Goal: Answer question/provide support: Answer question/provide support

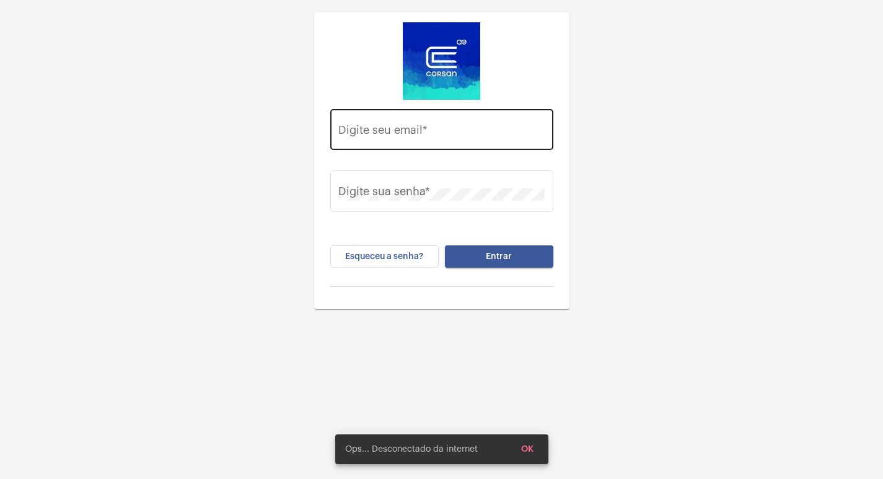
click at [381, 121] on div "Digite seu email *" at bounding box center [441, 128] width 206 height 44
type input "V"
type input "[EMAIL_ADDRESS][DOMAIN_NAME]"
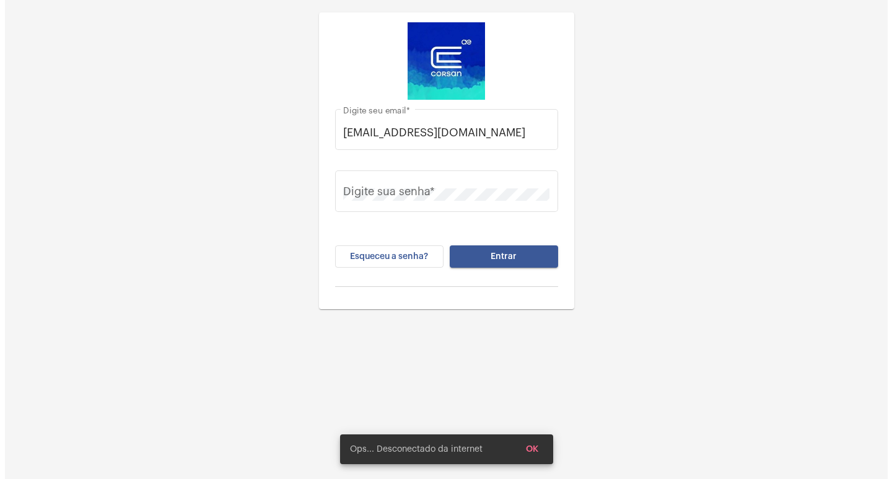
scroll to position [0, 0]
click at [412, 216] on div "Digite sua senha *" at bounding box center [441, 198] width 223 height 56
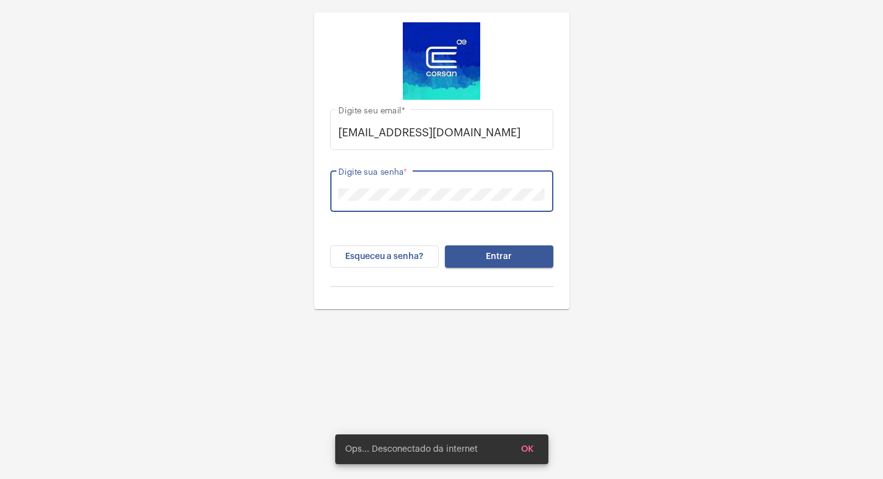
click at [445, 245] on button "Entrar" at bounding box center [499, 256] width 108 height 22
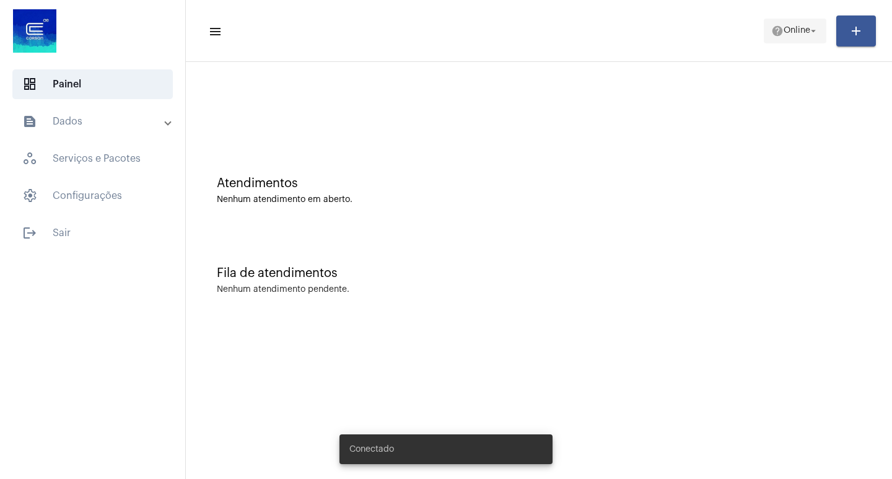
click at [808, 38] on span "help Online arrow_drop_down" at bounding box center [796, 30] width 48 height 22
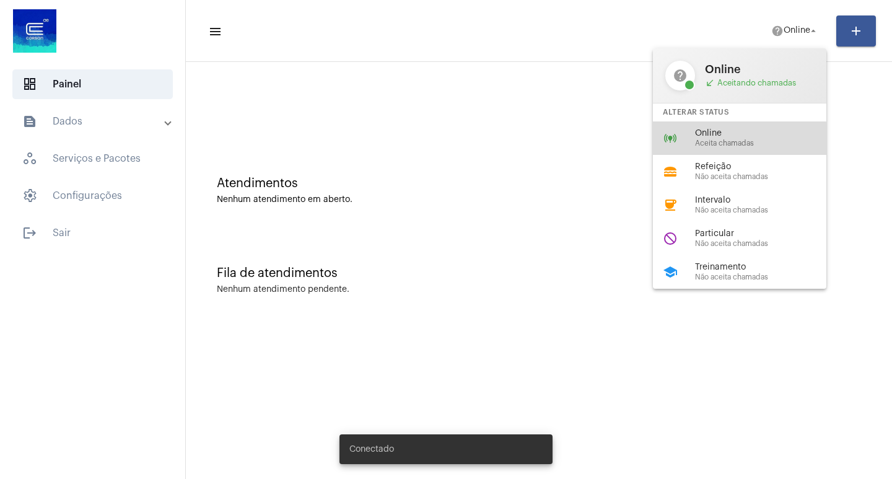
click at [732, 149] on div "online_prediction Online Aceita chamadas" at bounding box center [749, 137] width 193 height 33
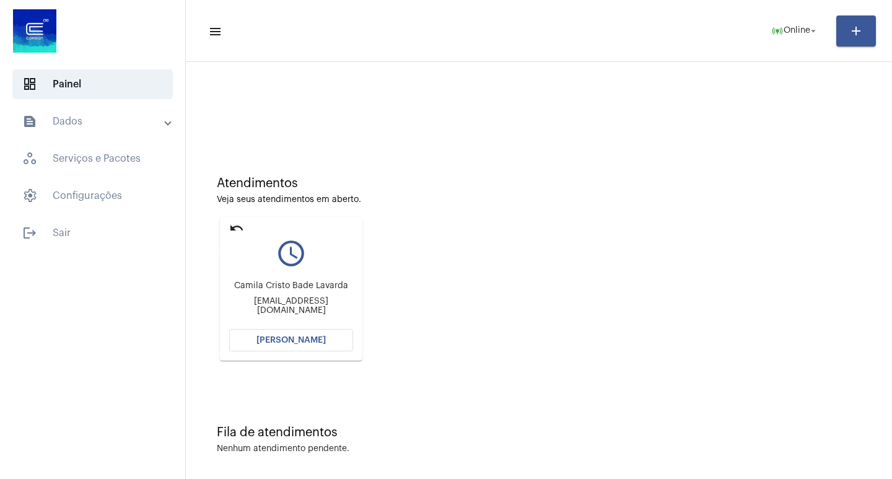
click at [232, 231] on mat-icon "undo" at bounding box center [236, 228] width 15 height 15
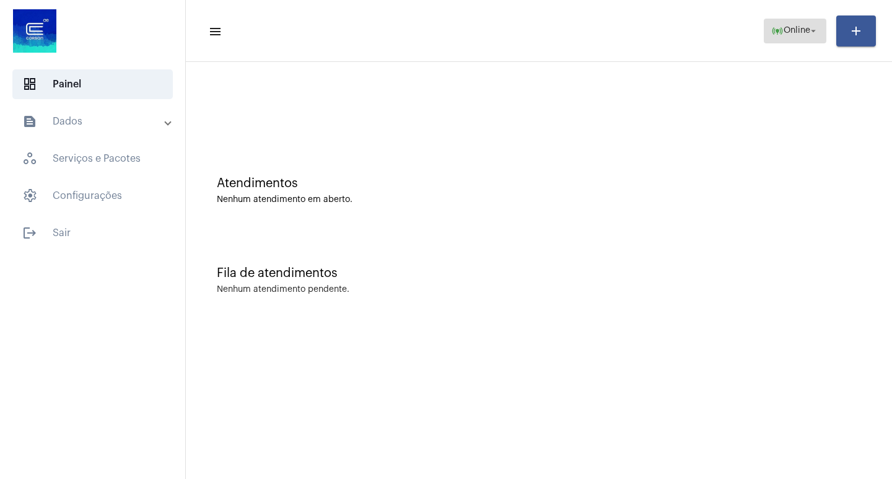
click at [792, 30] on span "Online" at bounding box center [797, 31] width 27 height 9
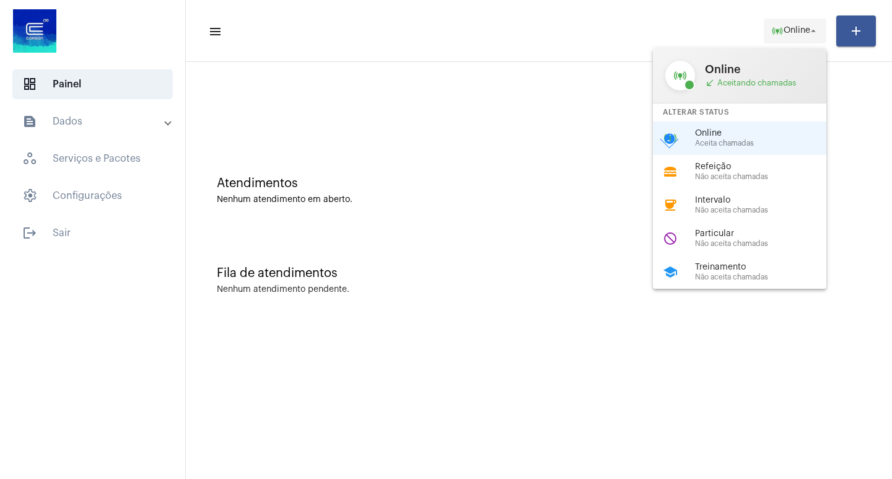
click at [792, 30] on div at bounding box center [446, 239] width 892 height 479
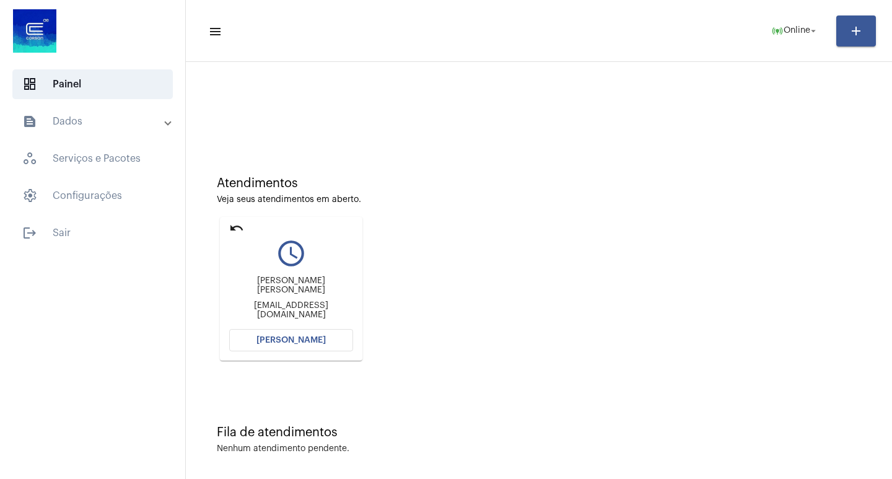
scroll to position [6, 0]
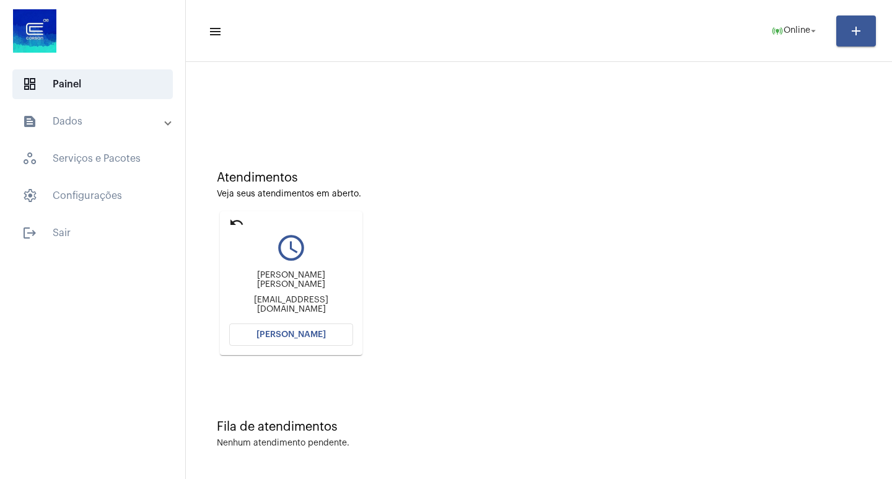
click at [283, 330] on button "[PERSON_NAME]" at bounding box center [291, 335] width 124 height 22
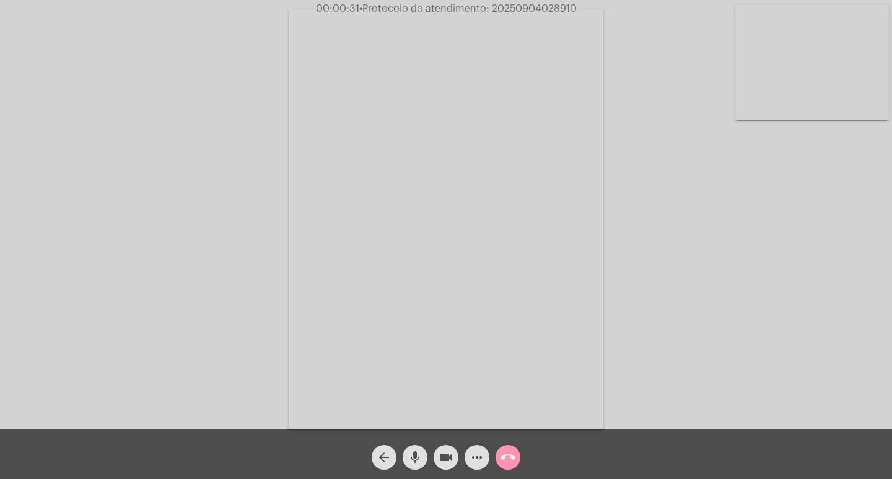
click at [506, 450] on mat-icon "call_end" at bounding box center [508, 457] width 15 height 15
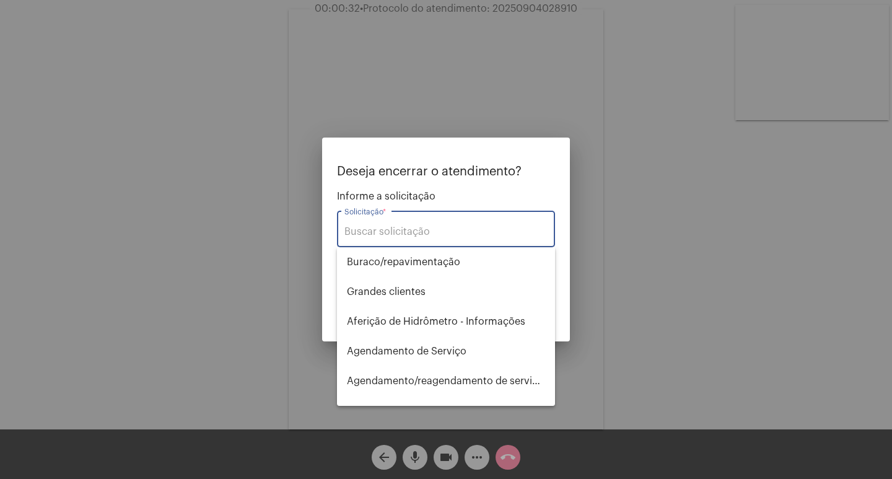
click at [410, 233] on input "Solicitação *" at bounding box center [446, 231] width 203 height 11
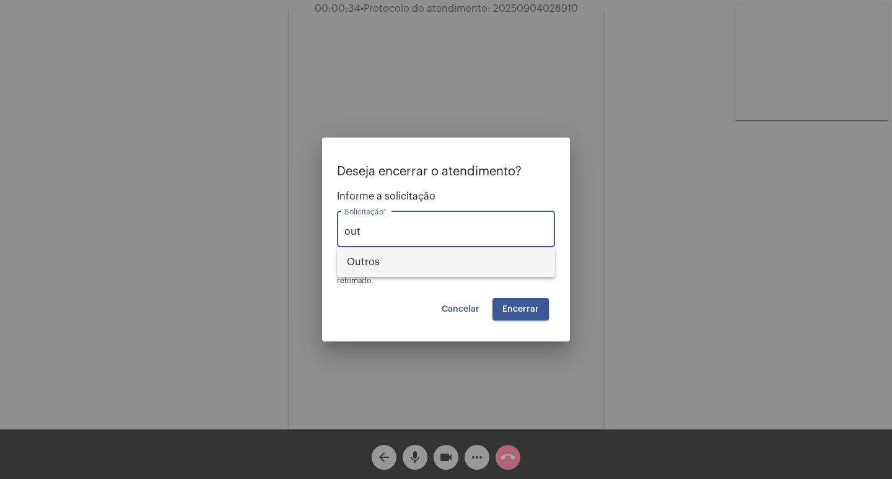
click at [377, 262] on span "Outros" at bounding box center [446, 262] width 198 height 30
type input "Outros"
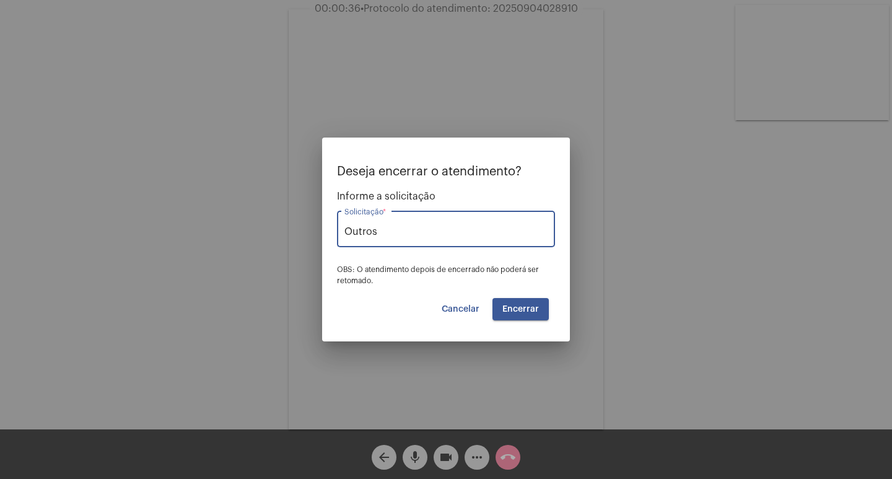
click at [525, 306] on span "Encerrar" at bounding box center [521, 309] width 37 height 9
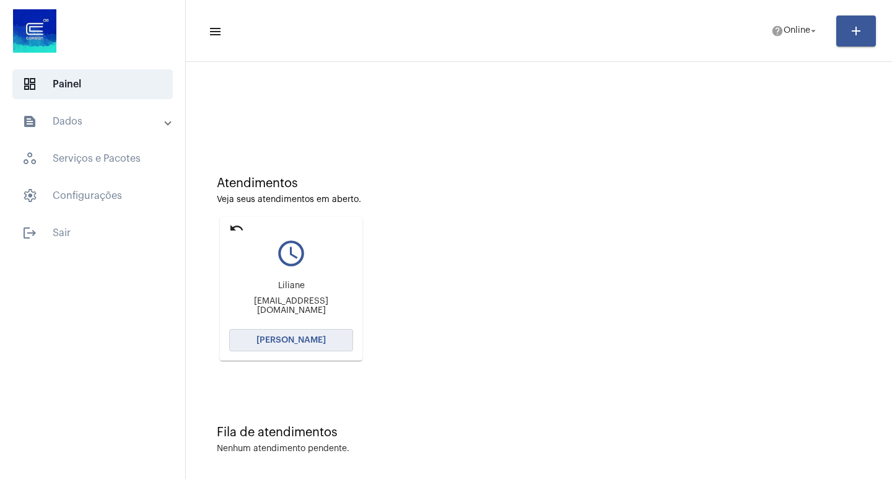
click at [322, 343] on span "[PERSON_NAME]" at bounding box center [291, 340] width 69 height 9
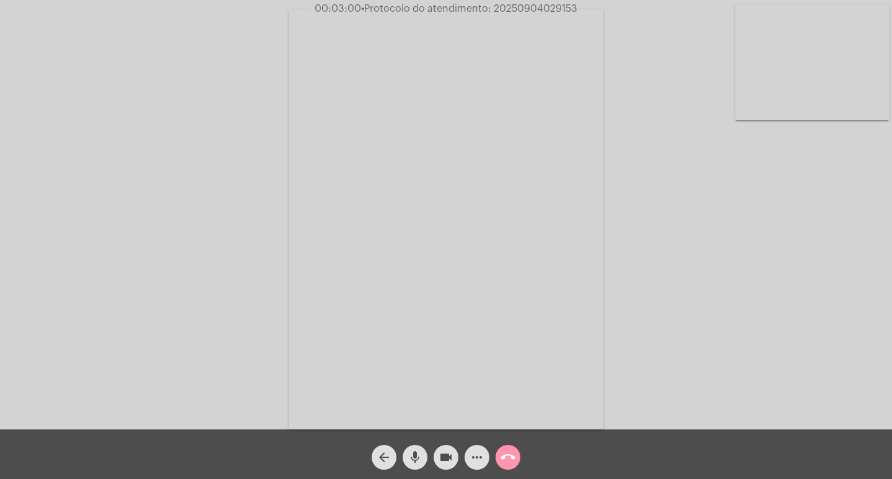
click at [537, 1] on div "Acessando Câmera e Microfone..." at bounding box center [446, 214] width 892 height 429
click at [528, 4] on span "• Protocolo do atendimento: 20250904029153" at bounding box center [469, 9] width 216 height 10
click at [513, 464] on mat-icon "call_end" at bounding box center [508, 457] width 15 height 15
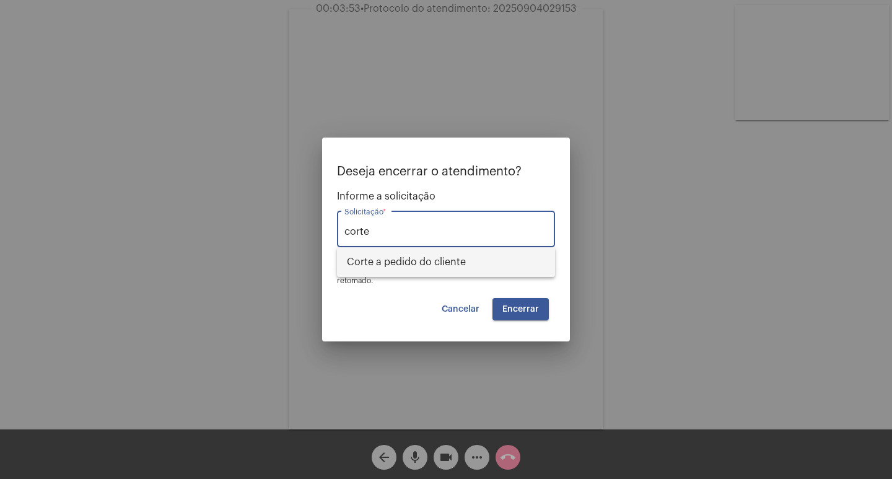
click at [410, 262] on span "Corte a pedido do cliente" at bounding box center [446, 262] width 198 height 30
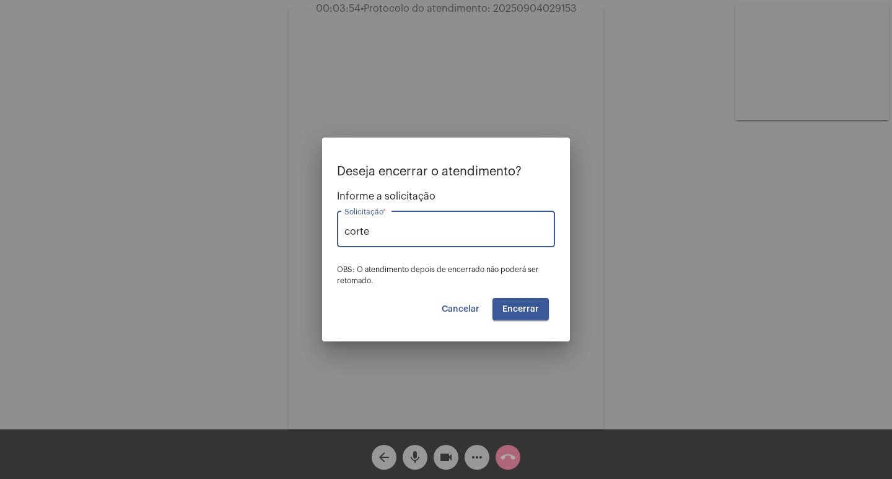
type input "Corte a pedido do cliente"
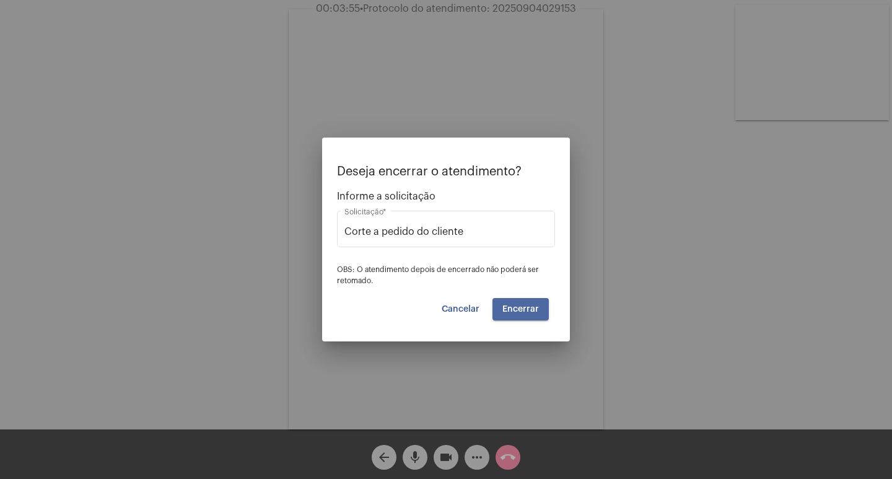
click at [524, 319] on button "Encerrar" at bounding box center [521, 309] width 56 height 22
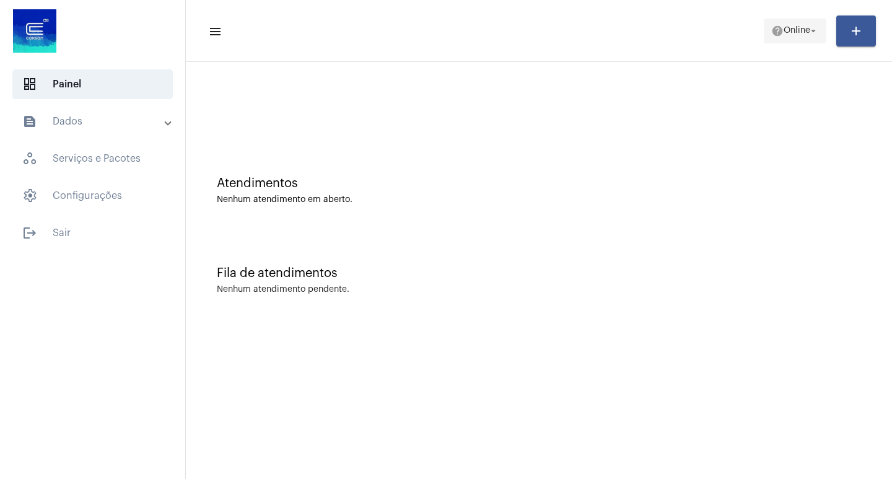
click at [785, 30] on span "Online" at bounding box center [797, 31] width 27 height 9
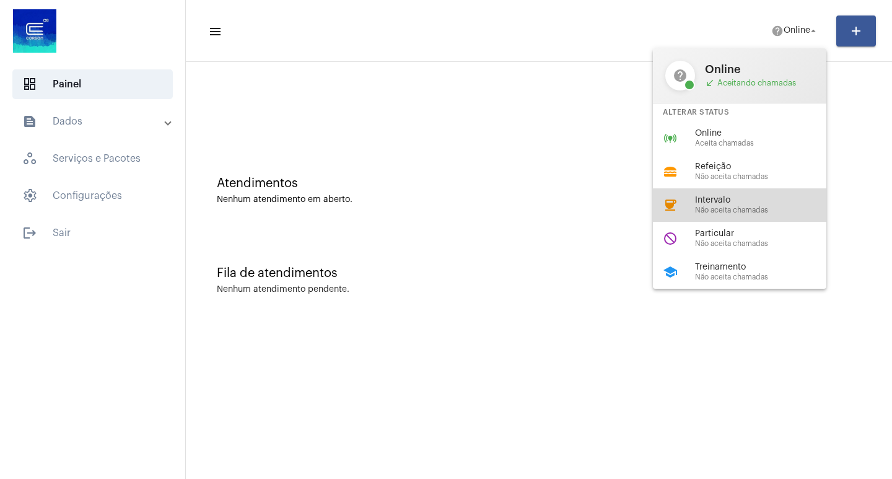
click at [760, 196] on span "Intervalo" at bounding box center [765, 200] width 141 height 9
